Goal: Information Seeking & Learning: Learn about a topic

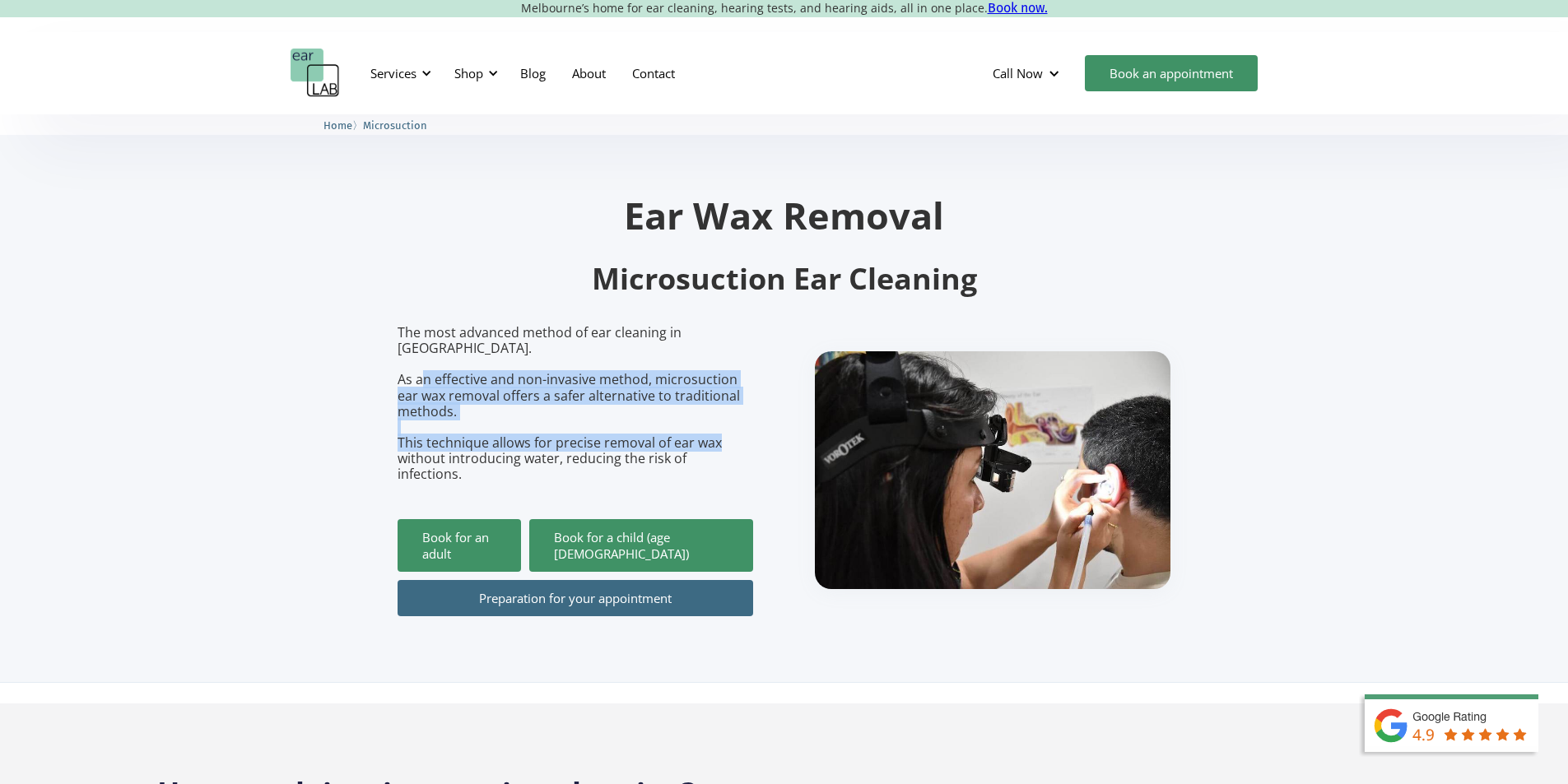
drag, startPoint x: 429, startPoint y: 382, endPoint x: 776, endPoint y: 449, distance: 353.4
click at [776, 449] on div "The most advanced method of ear cleaning in [GEOGRAPHIC_DATA]. As an effective …" at bounding box center [784, 470] width 773 height 291
click at [398, 69] on div "Services" at bounding box center [393, 73] width 46 height 16
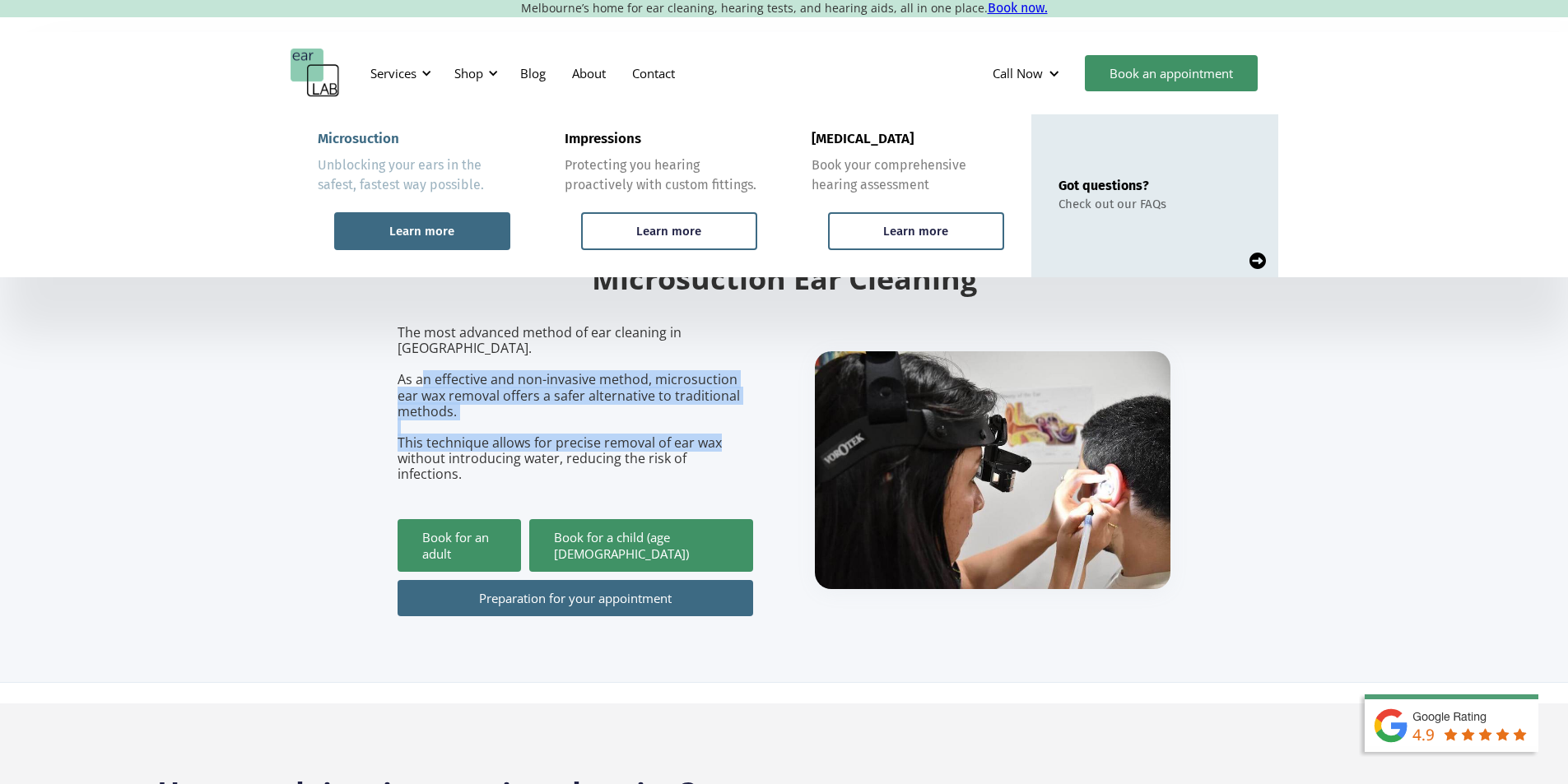
click at [450, 246] on div "Learn more" at bounding box center [422, 231] width 176 height 38
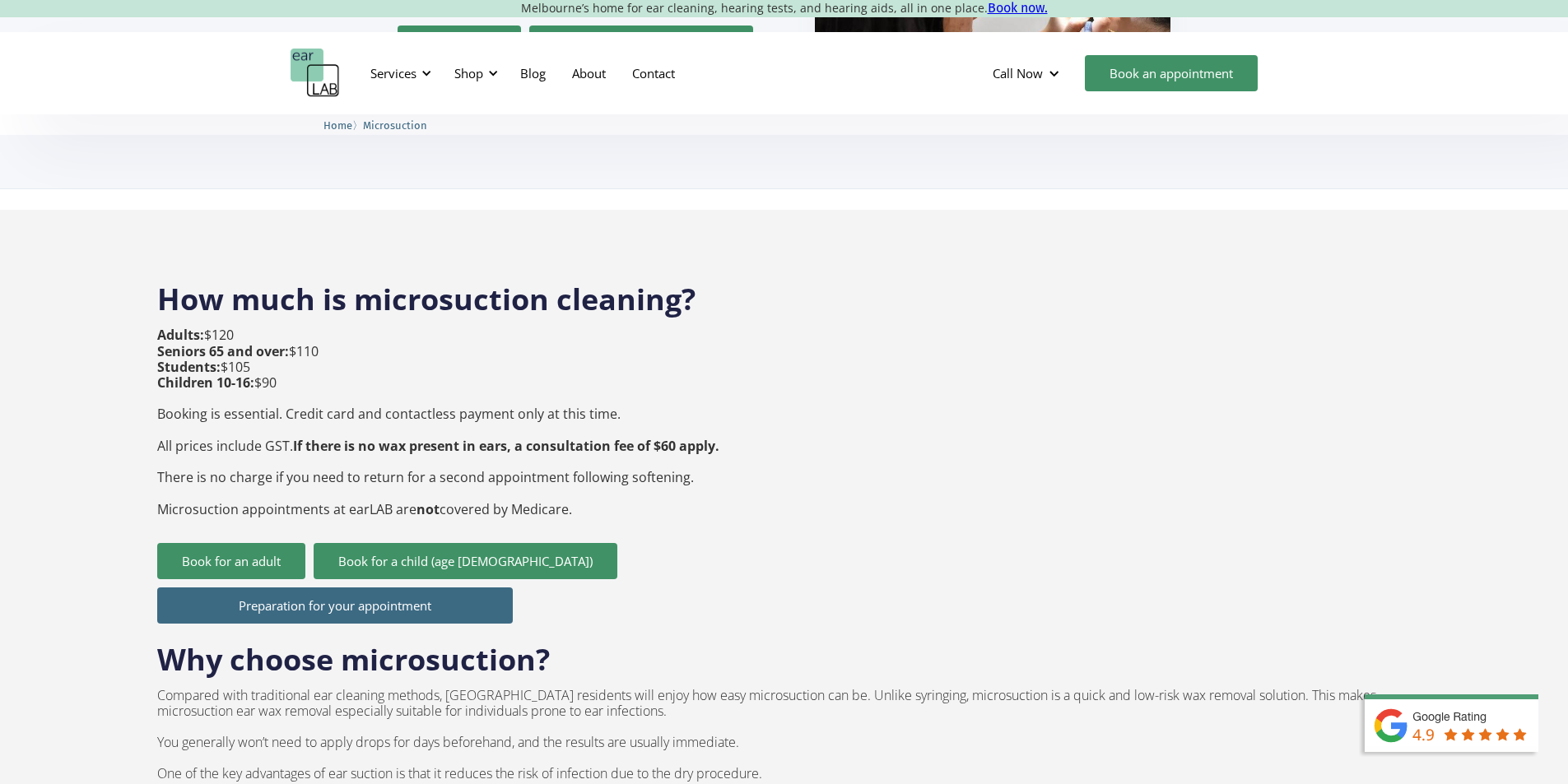
scroll to position [576, 0]
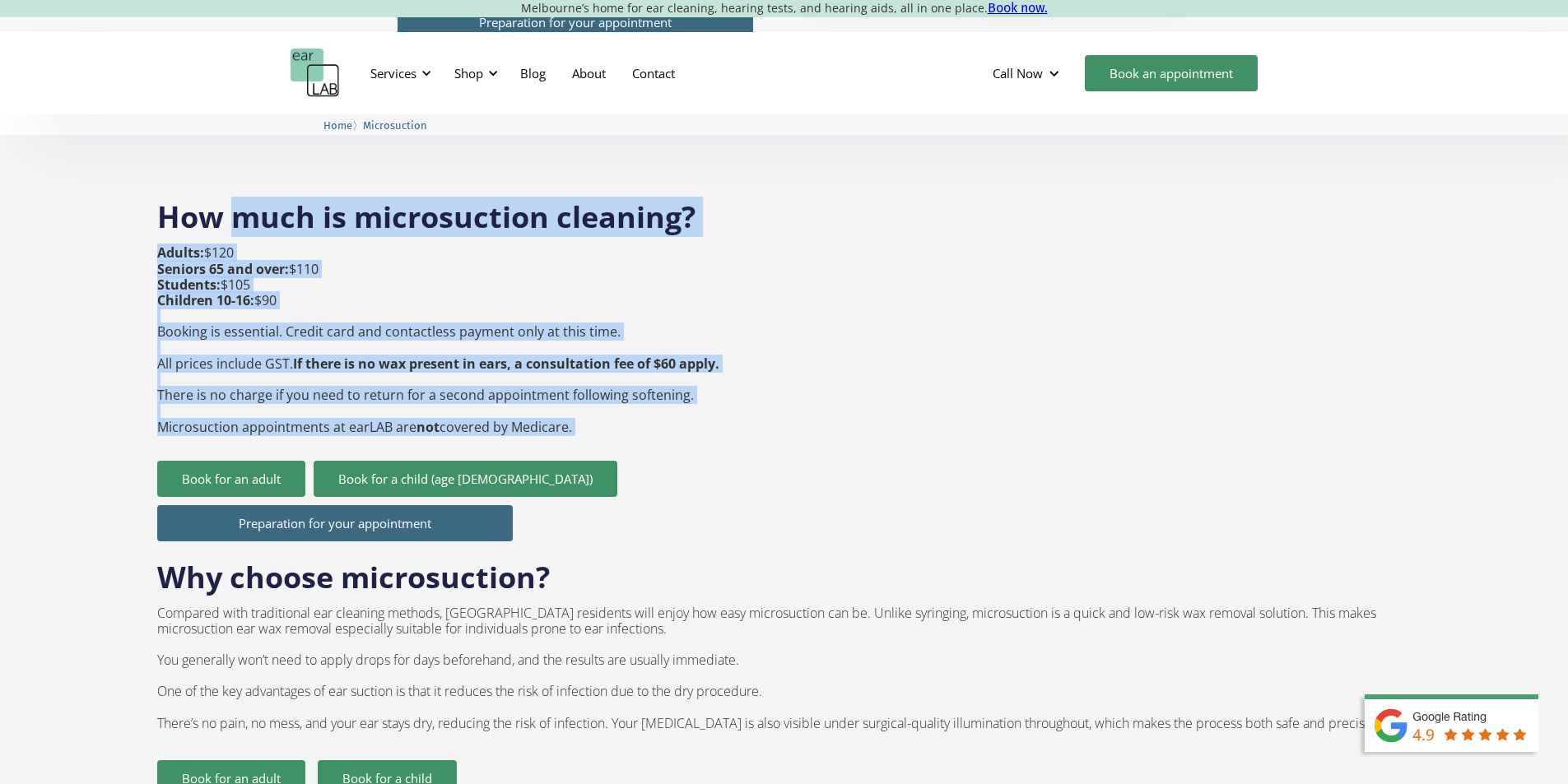
drag, startPoint x: 238, startPoint y: 233, endPoint x: 921, endPoint y: 300, distance: 686.3
click at [921, 300] on div "How much is microsuction cleaning? Adults: $120 Seniors 65 and over: $110 Stude…" at bounding box center [784, 616] width 1254 height 871
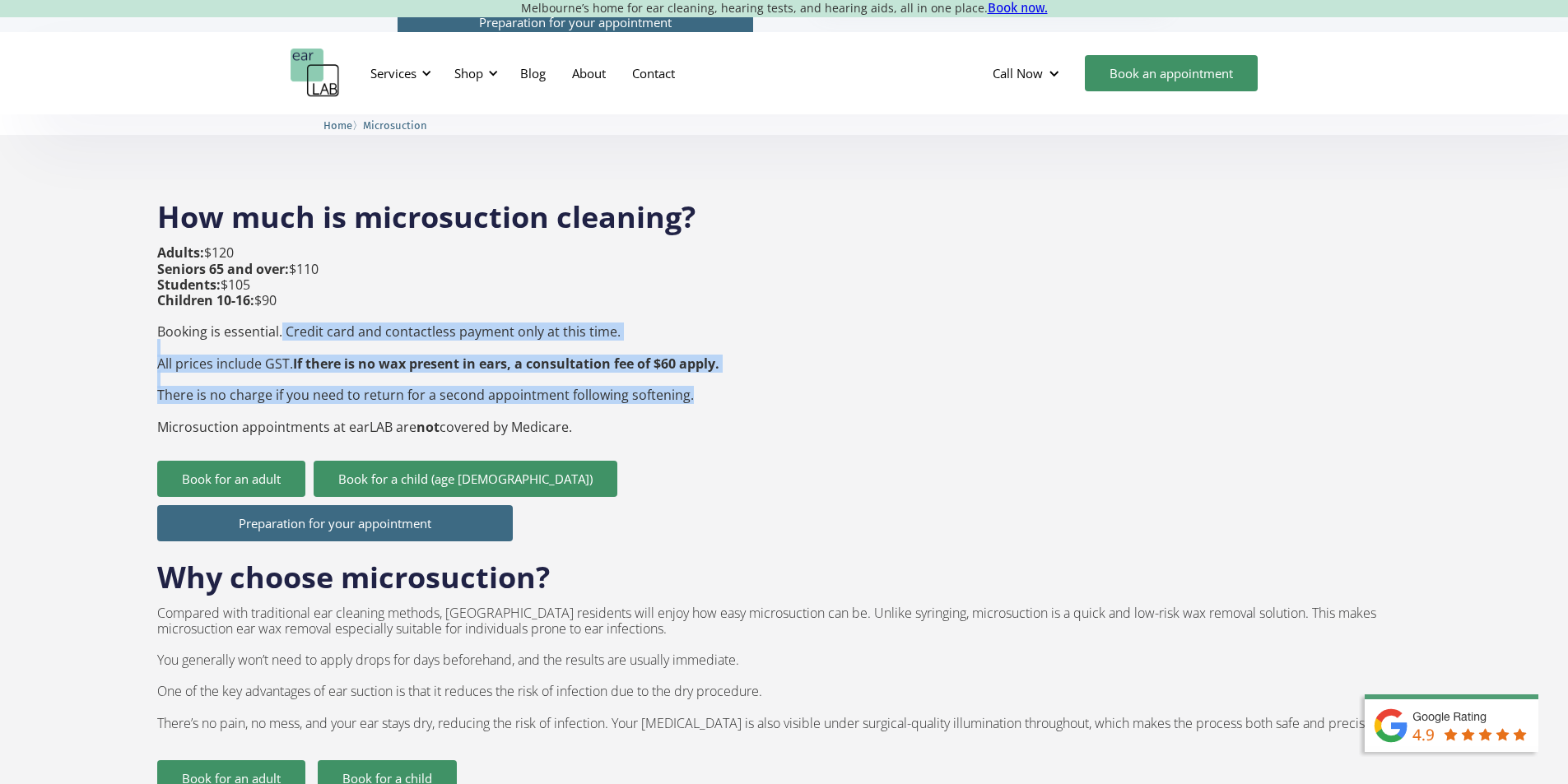
drag, startPoint x: 280, startPoint y: 331, endPoint x: 670, endPoint y: 397, distance: 395.5
click at [670, 397] on p "Adults: $120 Seniors 65 and over: $110 Students: $105 Children 10-16: $90 Booki…" at bounding box center [438, 340] width 562 height 189
click at [670, 396] on p "Adults: $120 Seniors 65 and over: $110 Students: $105 Children 10-16: $90 Booki…" at bounding box center [438, 340] width 562 height 189
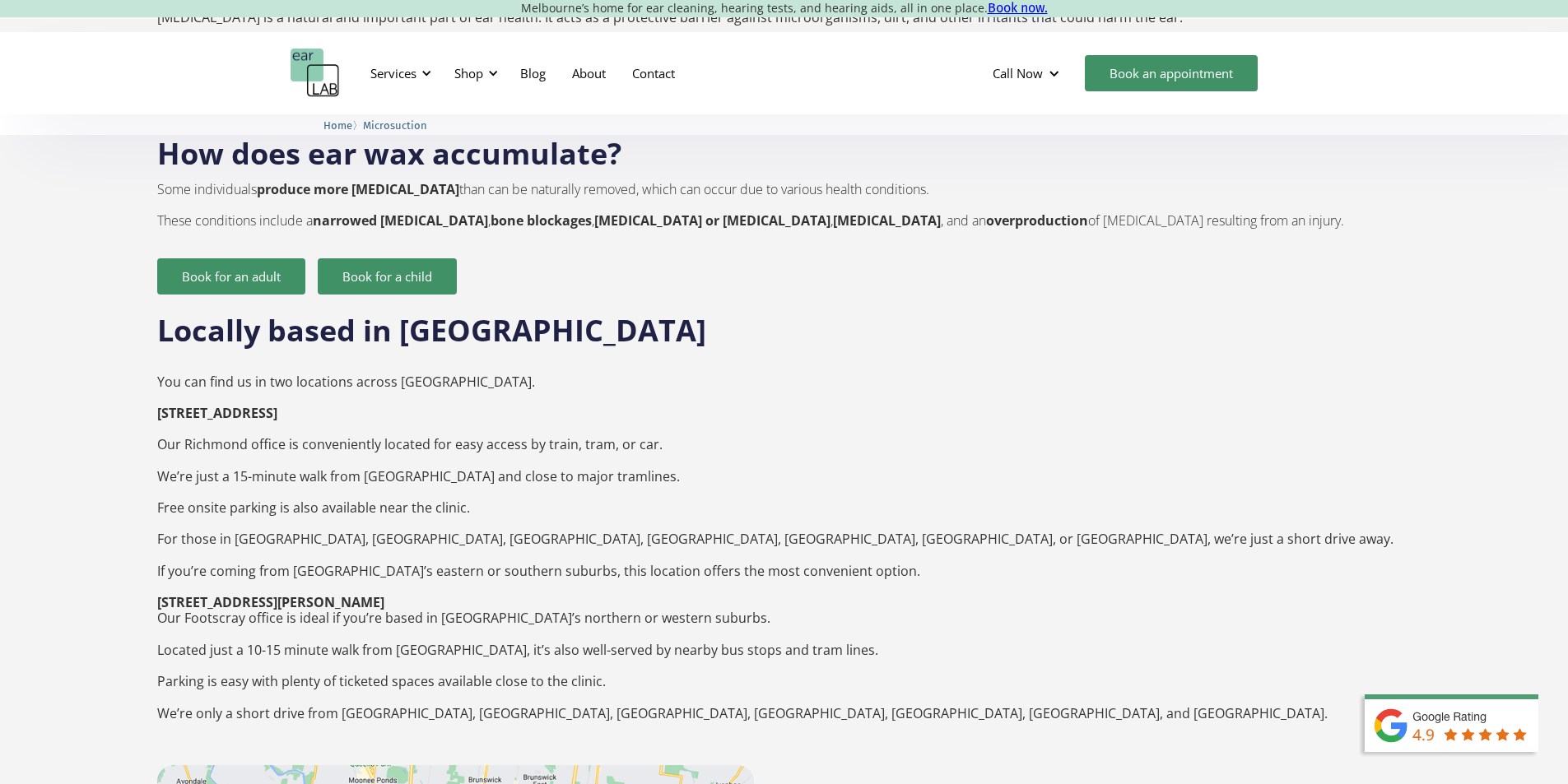
scroll to position [1809, 0]
